Goal: Task Accomplishment & Management: Use online tool/utility

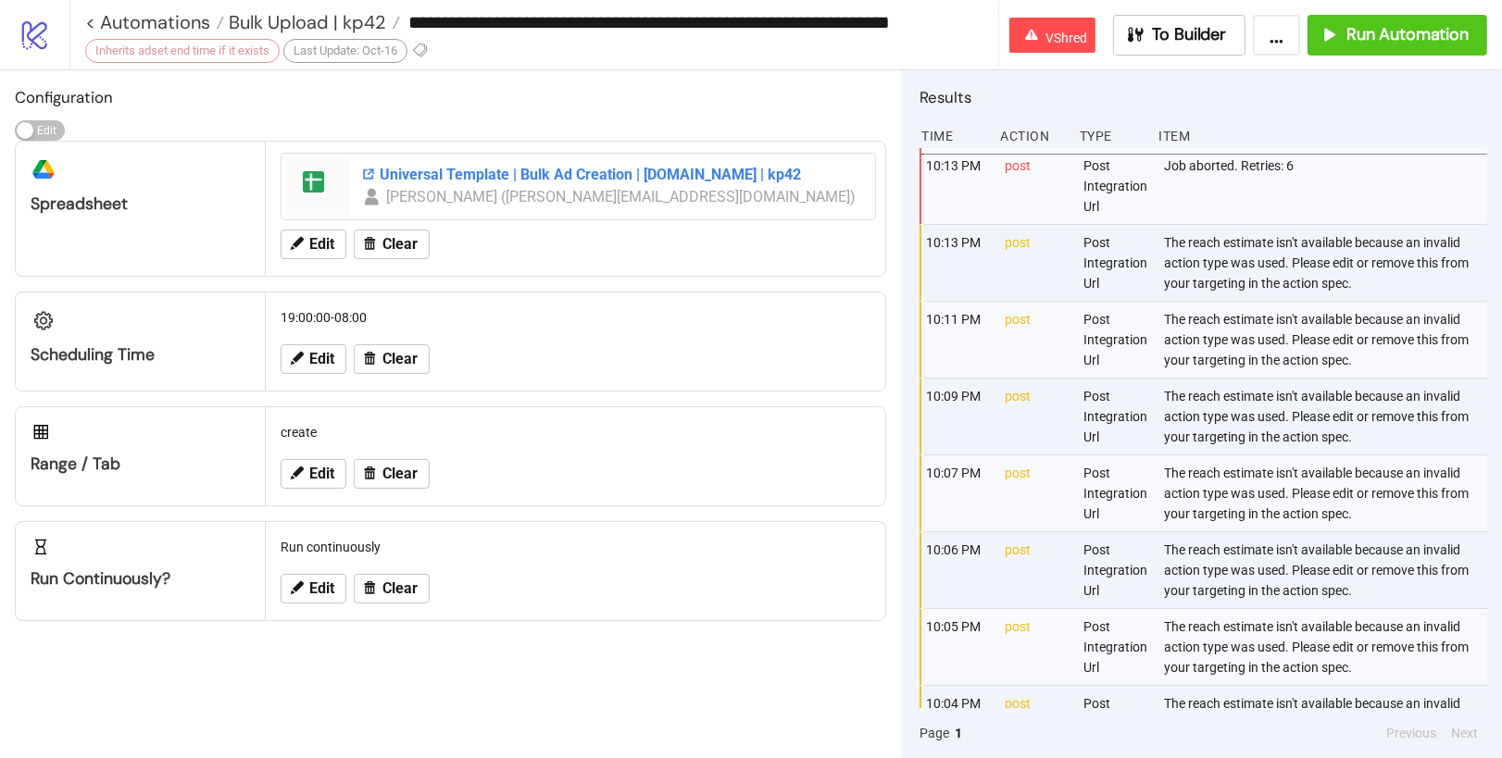
click at [558, 172] on div "Universal Template | Bulk Ad Creation | Kitchn.io | kp42" at bounding box center [612, 175] width 503 height 20
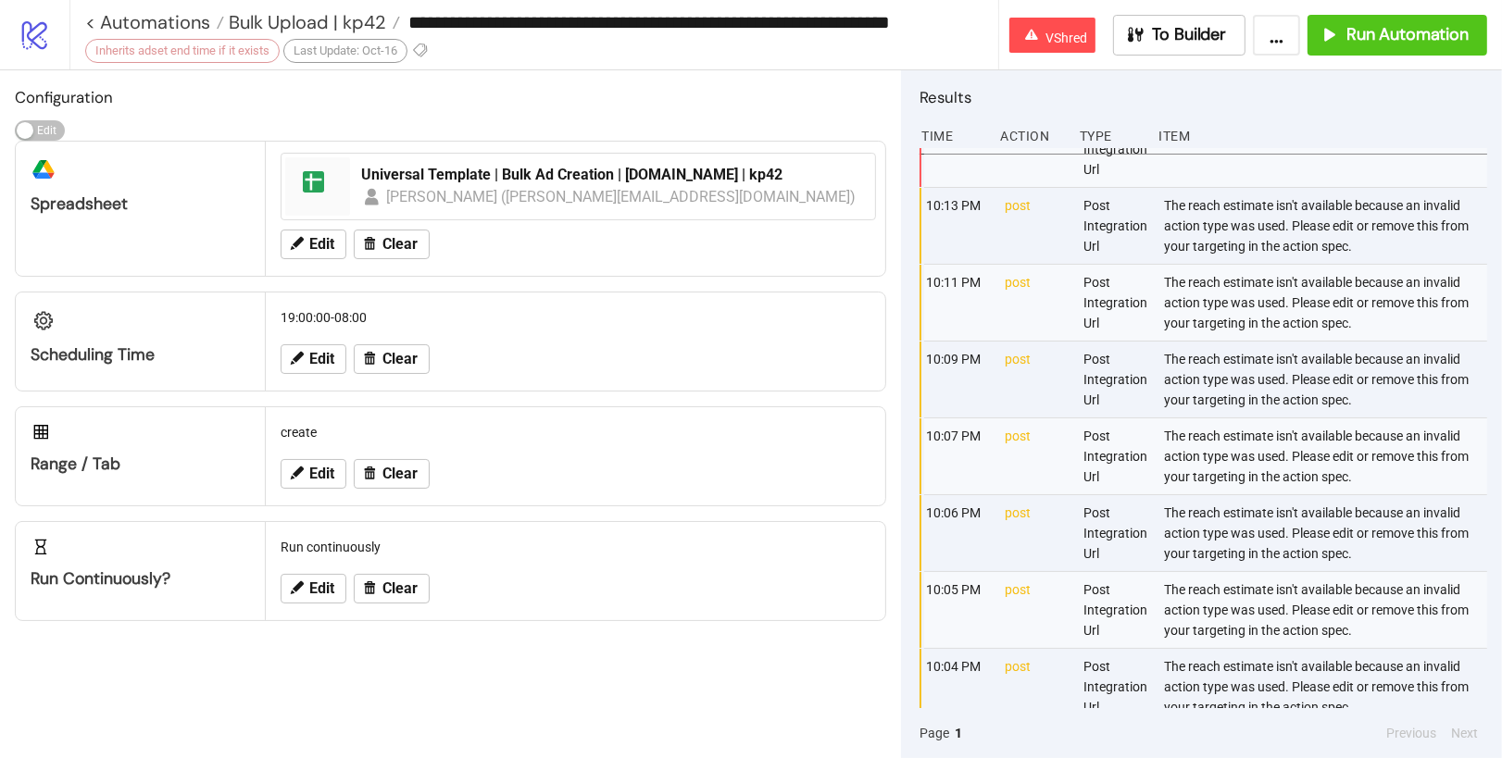
scroll to position [51, 0]
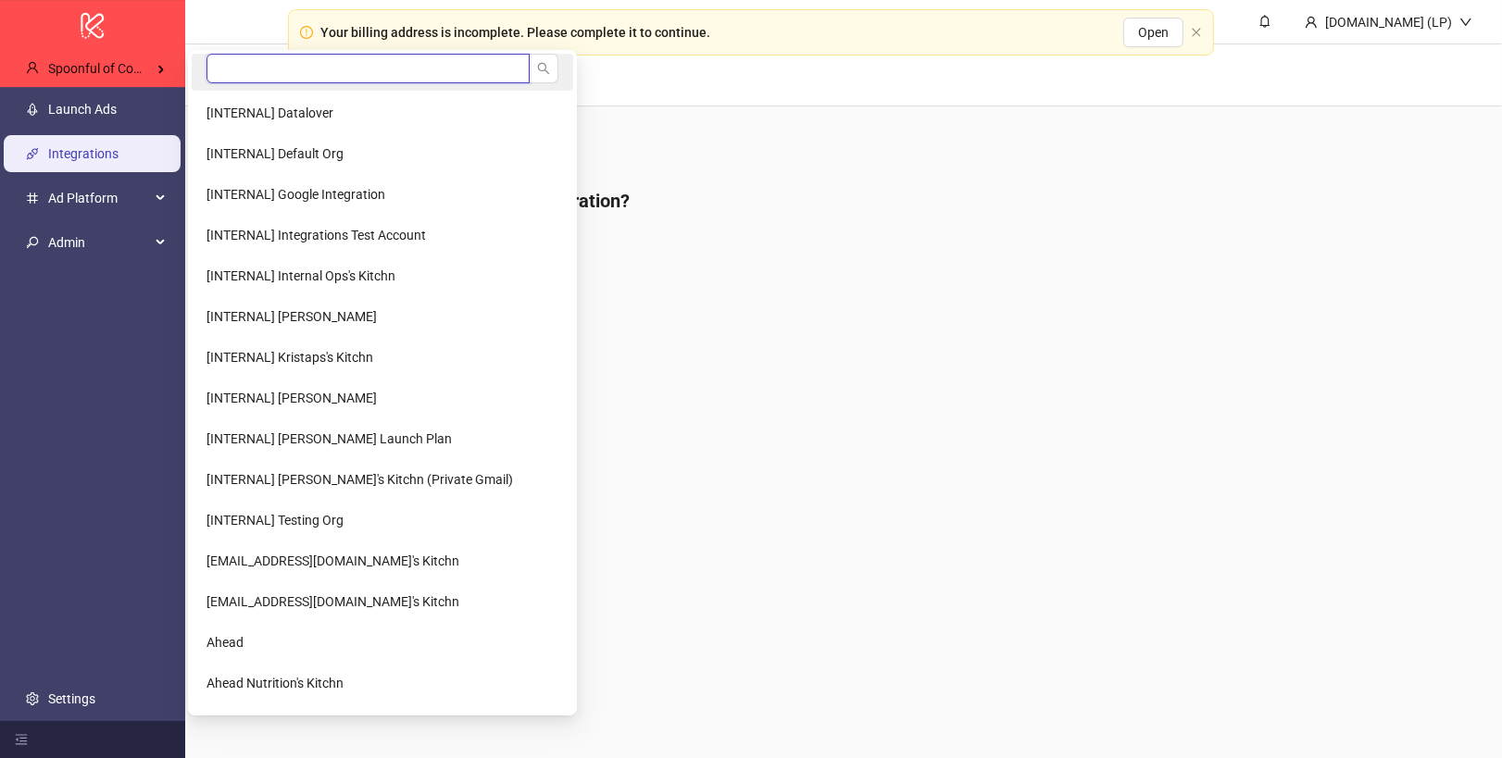
click at [230, 64] on input "search" at bounding box center [367, 69] width 323 height 30
type input "*****"
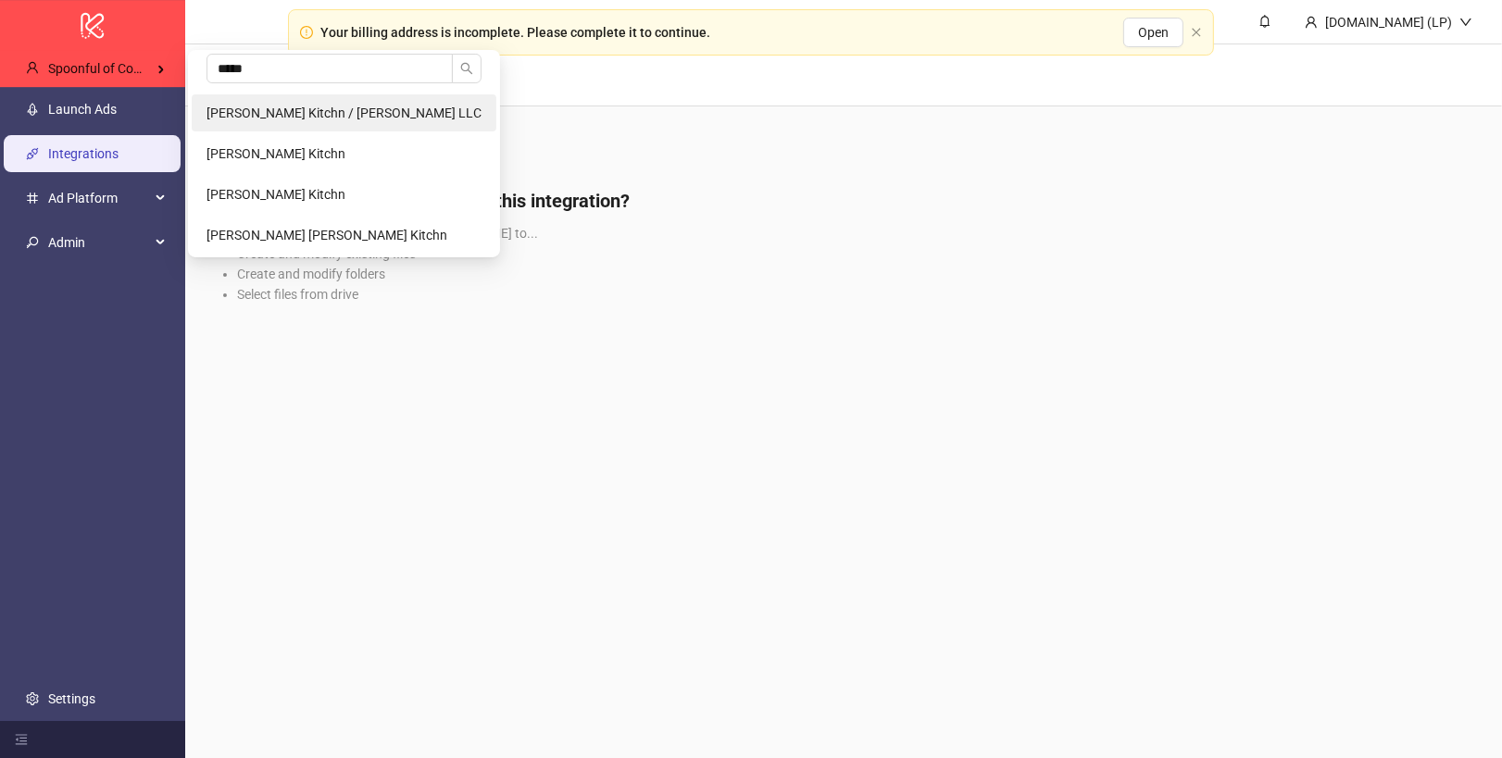
click at [234, 111] on span "Carmel Segal's Kitchn / Segal LLC" at bounding box center [343, 113] width 275 height 15
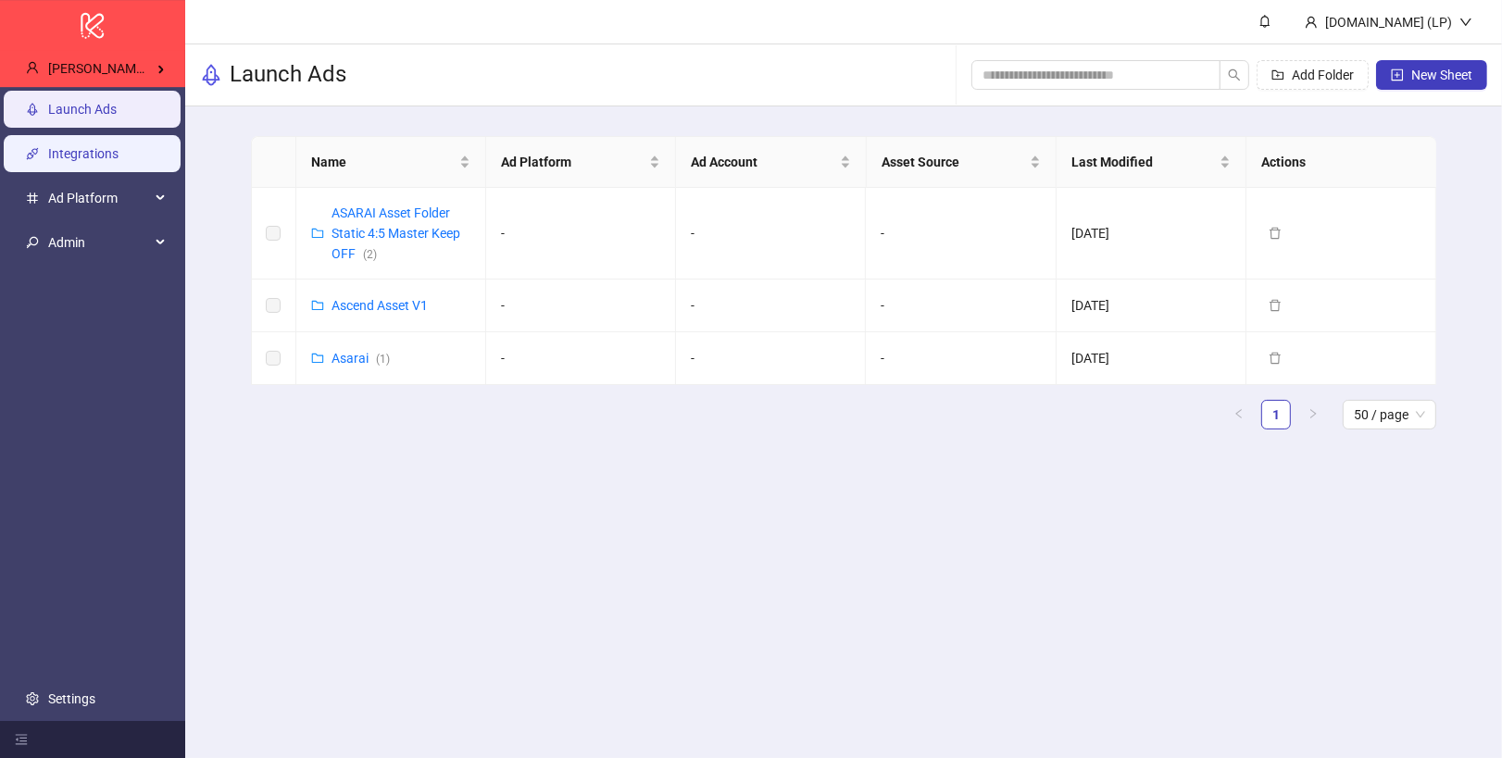
click at [119, 152] on link "Integrations" at bounding box center [83, 153] width 70 height 15
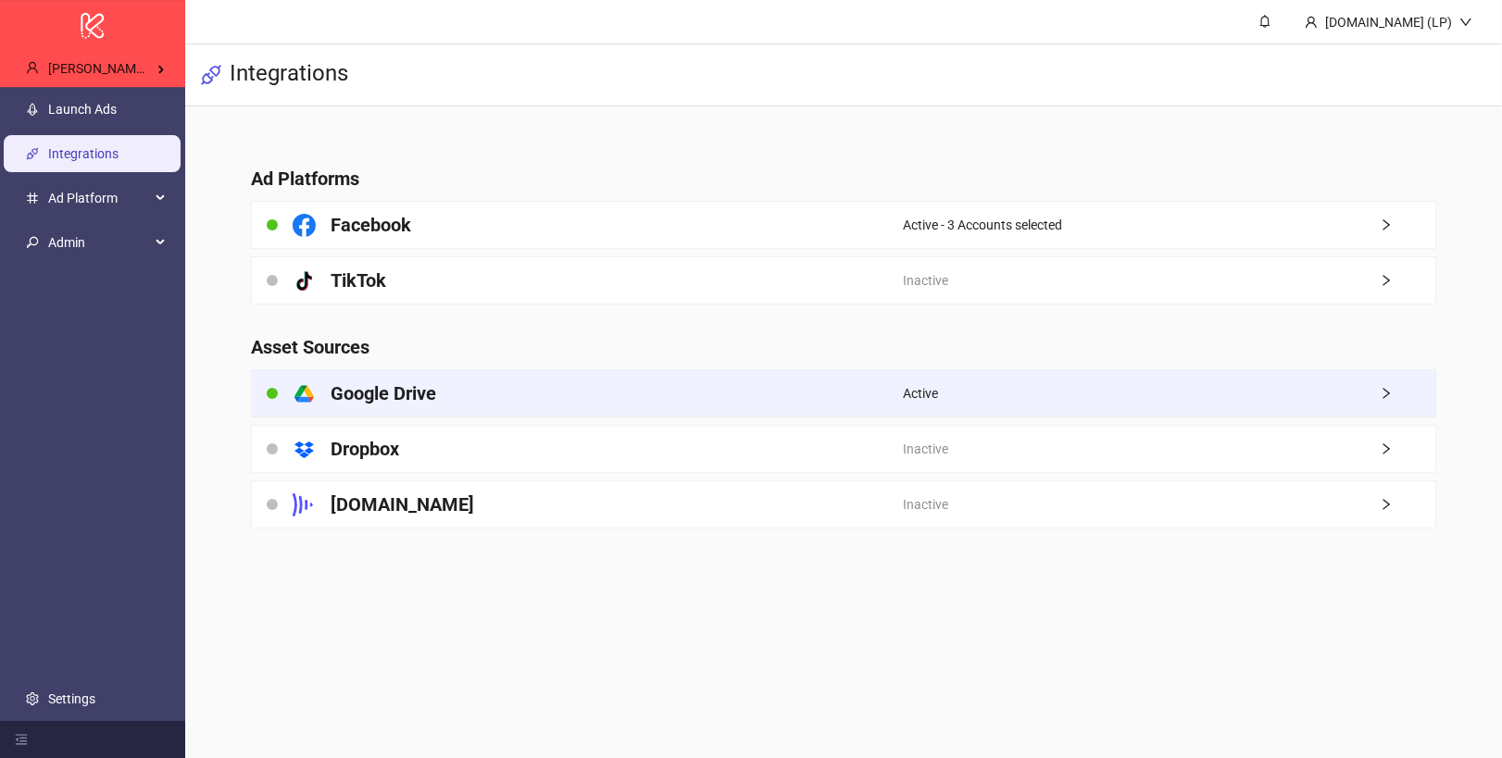
click at [416, 397] on h4 "Google Drive" at bounding box center [384, 394] width 106 height 26
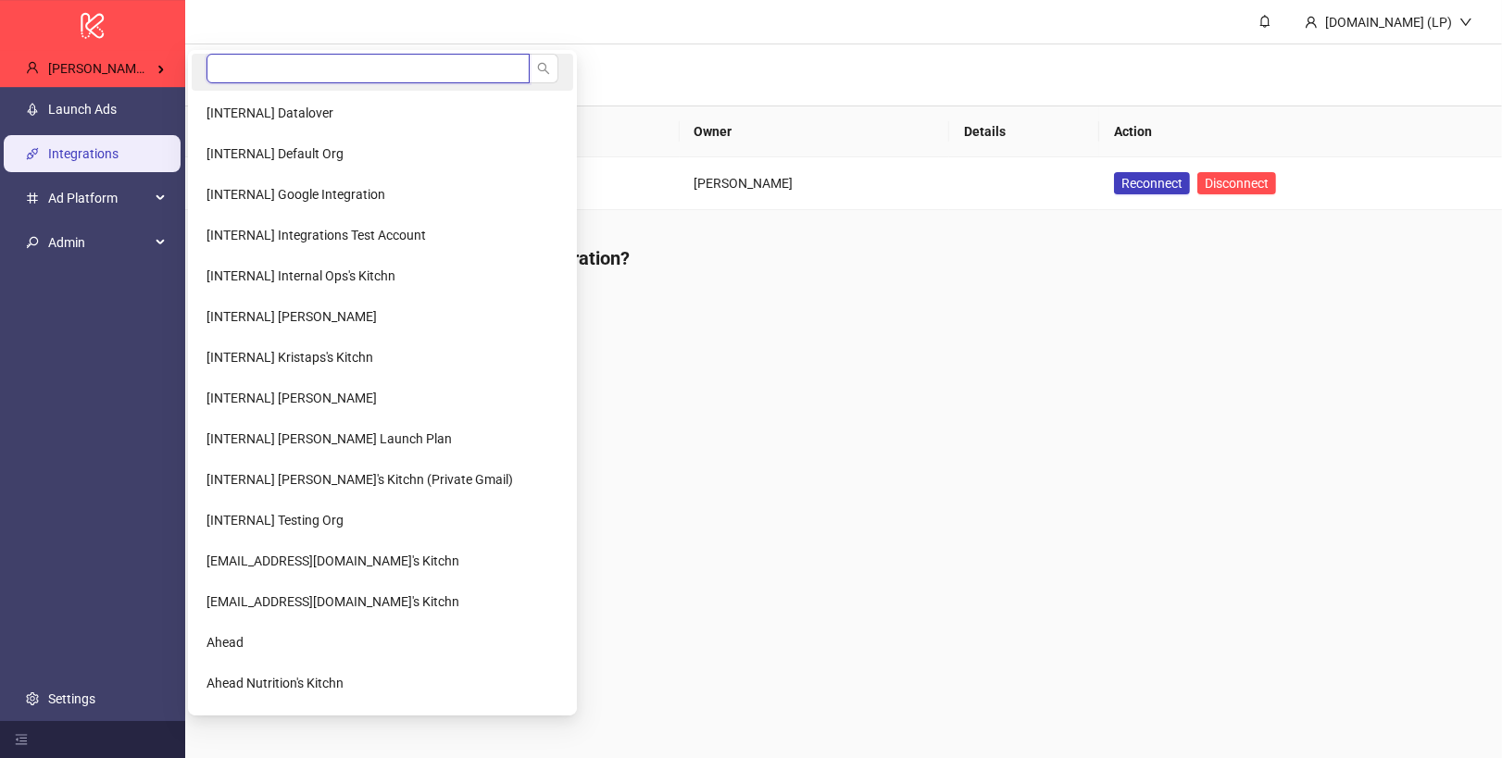
click at [229, 63] on input "search" at bounding box center [367, 69] width 323 height 30
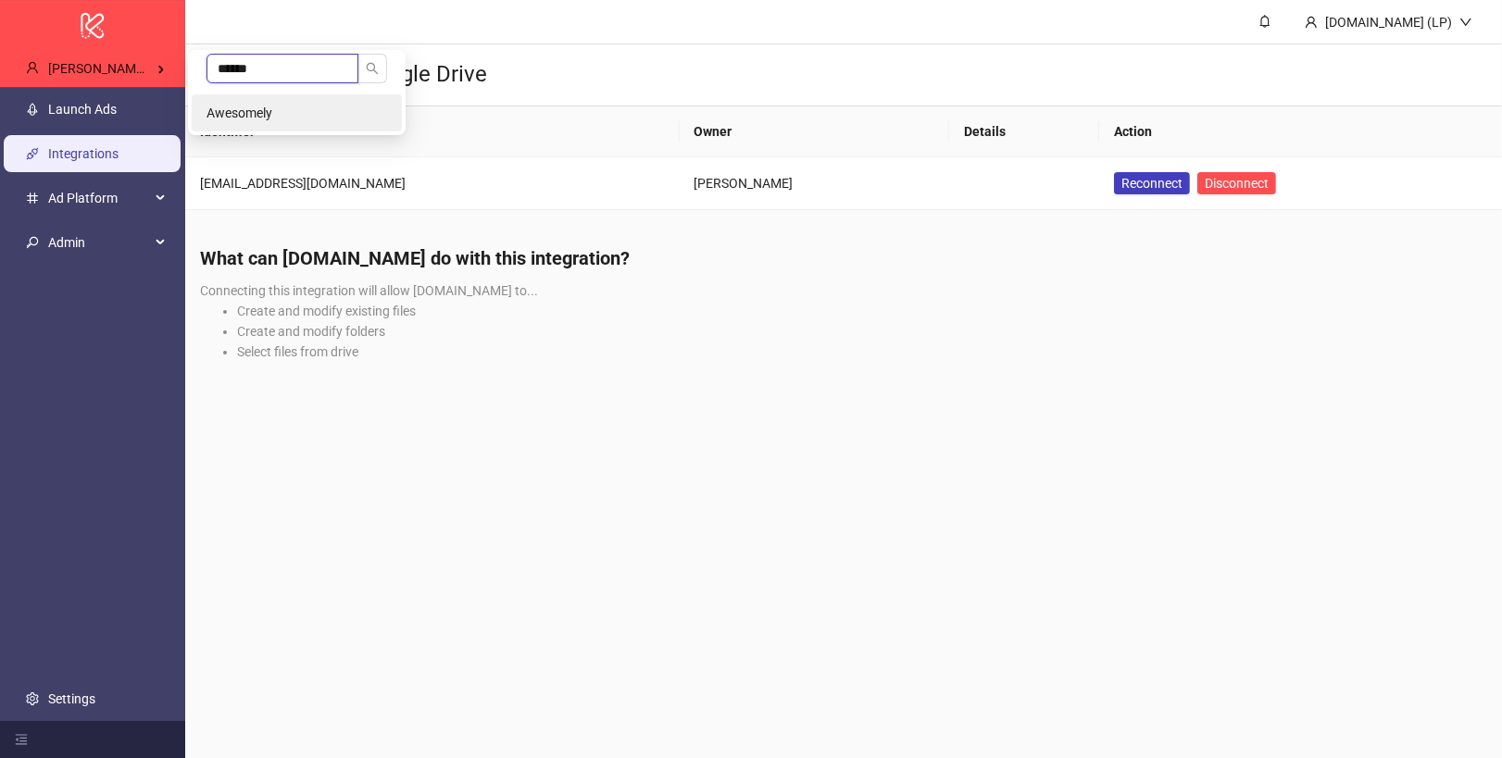
type input "******"
click at [254, 95] on li "Awesomely" at bounding box center [297, 112] width 210 height 37
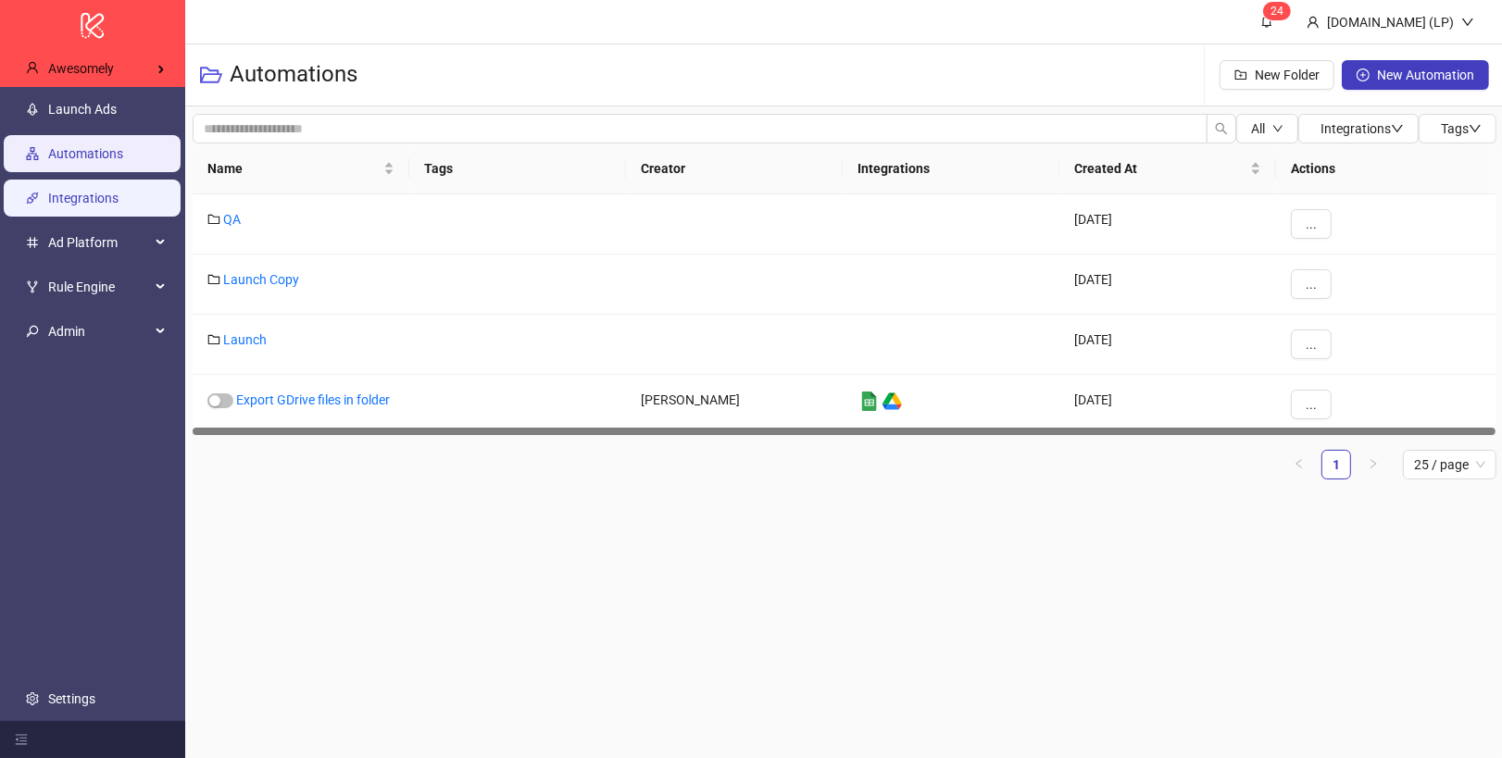
click at [106, 199] on link "Integrations" at bounding box center [83, 198] width 70 height 15
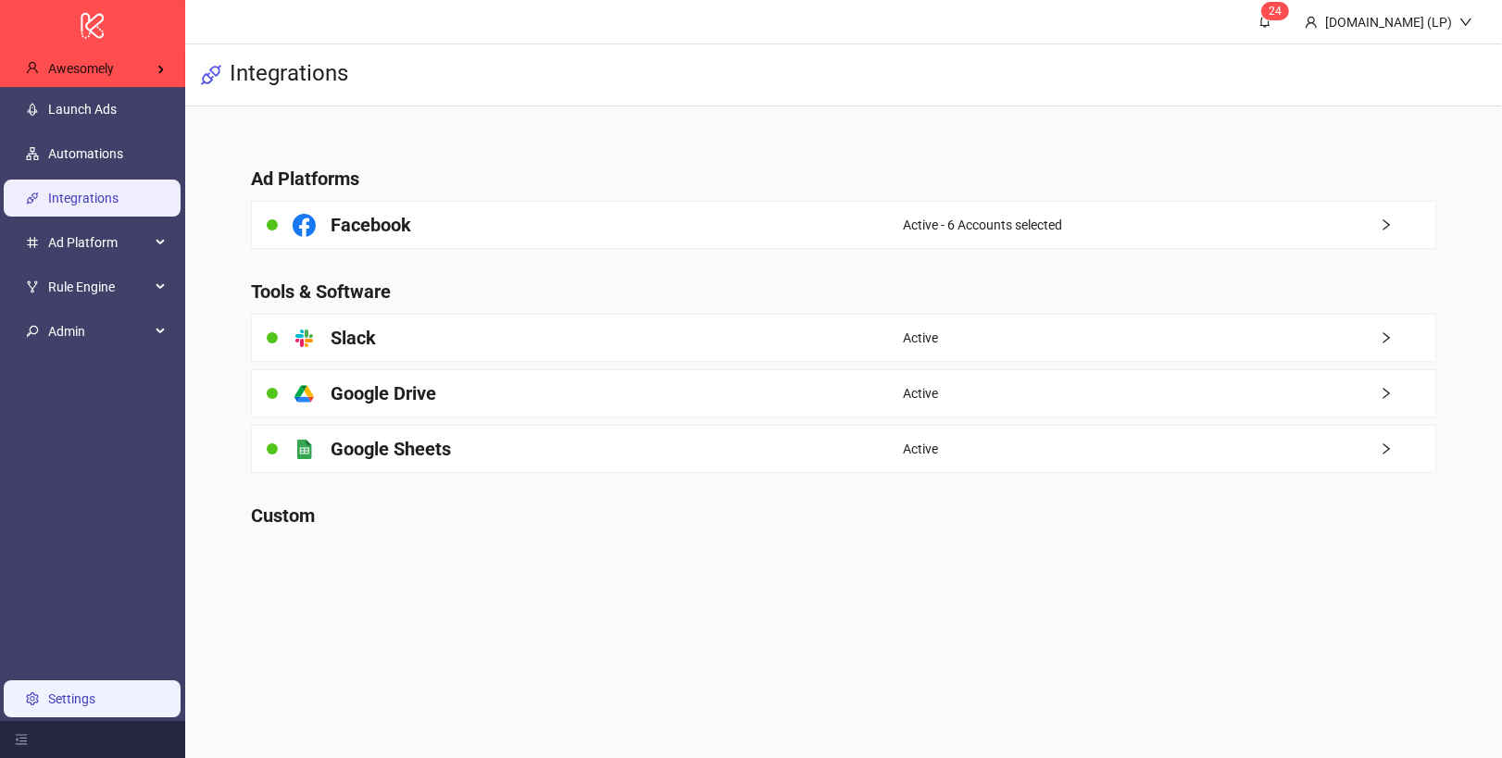
click at [48, 692] on link "Settings" at bounding box center [71, 699] width 47 height 15
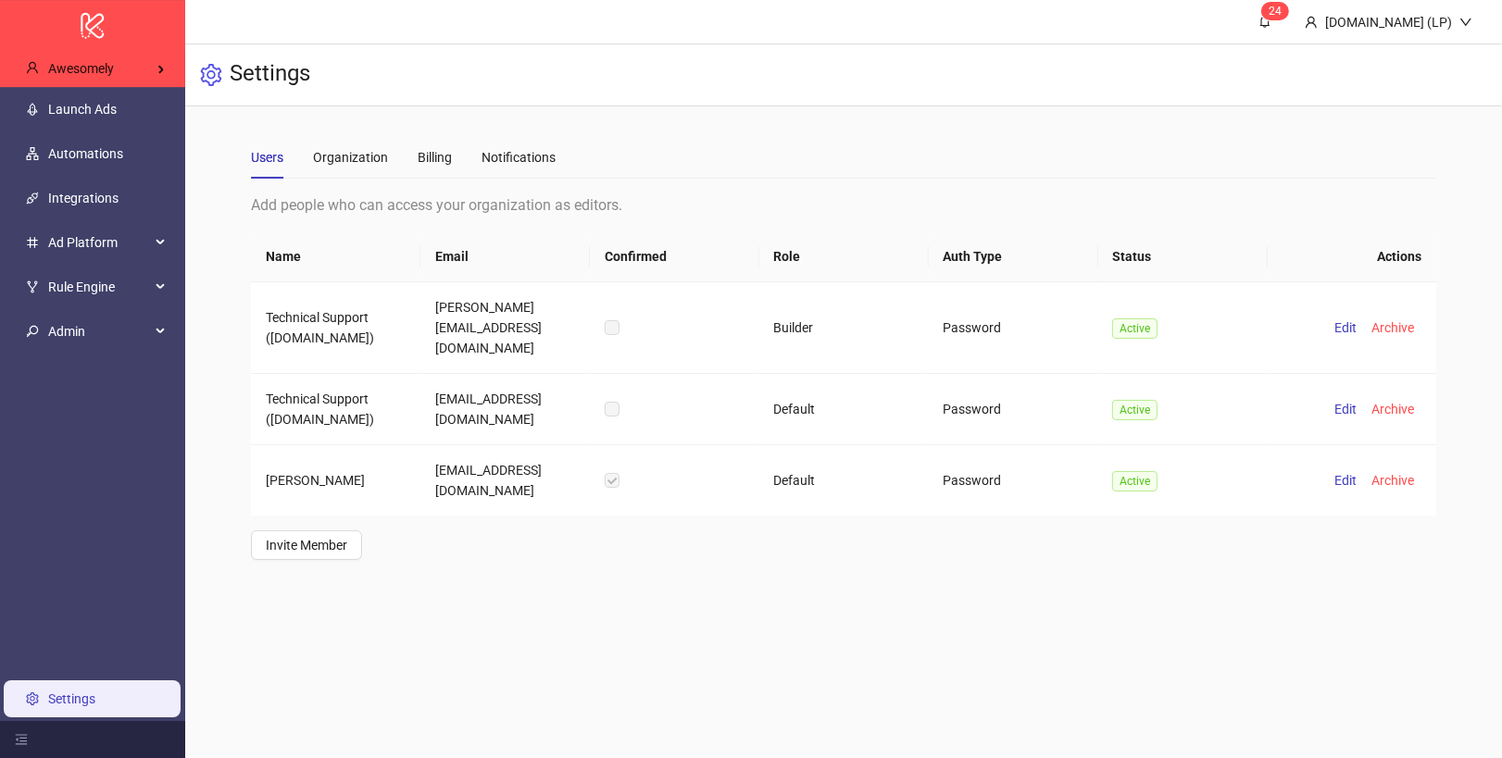
click at [942, 714] on main "2 4 [DOMAIN_NAME] (LP) Settings Users Organization Billing Notifications Add pe…" at bounding box center [843, 379] width 1317 height 758
click at [113, 191] on link "Integrations" at bounding box center [83, 198] width 70 height 15
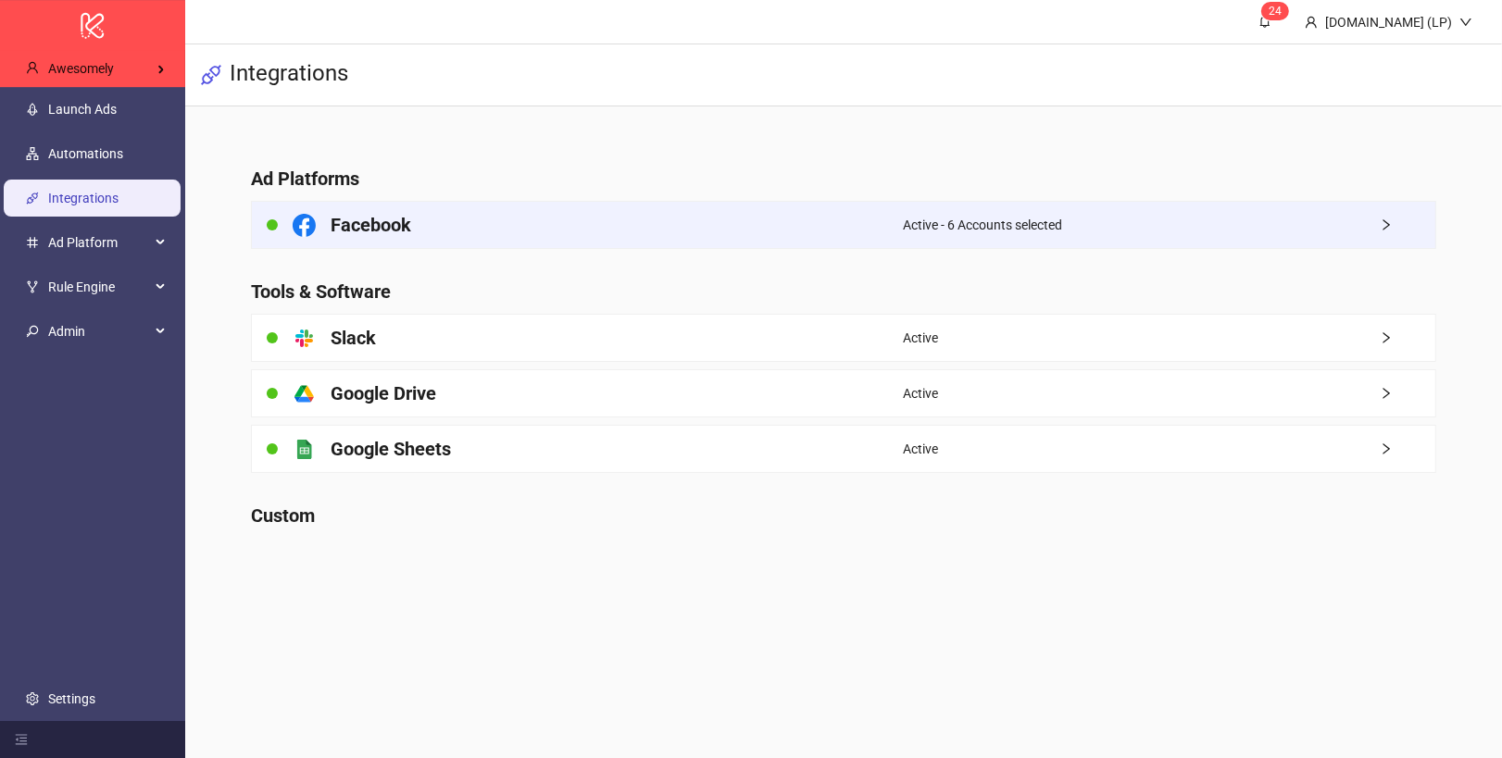
click at [404, 243] on div "Facebook" at bounding box center [577, 225] width 651 height 46
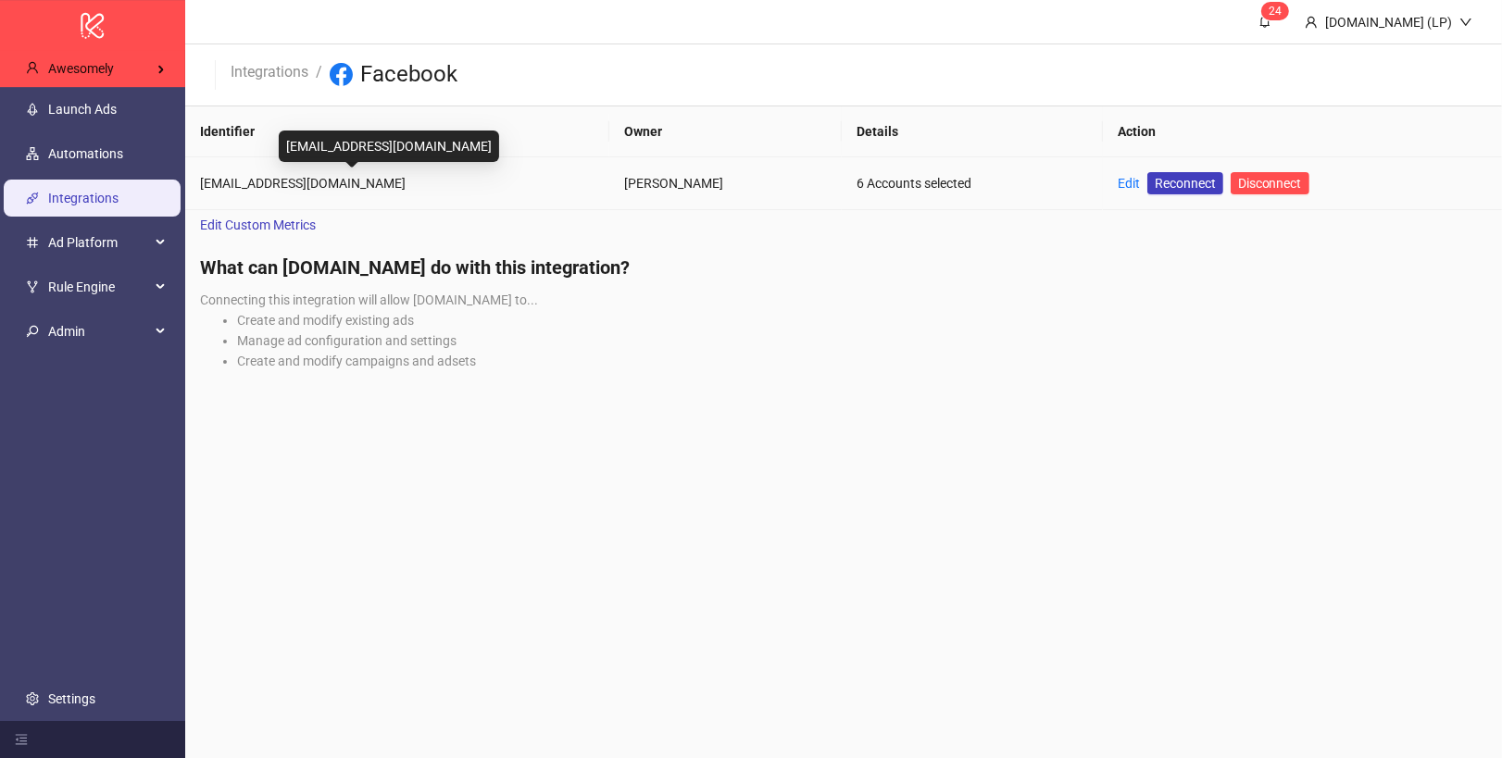
click at [318, 184] on div "[EMAIL_ADDRESS][DOMAIN_NAME]" at bounding box center [397, 183] width 394 height 20
